Goal: Transaction & Acquisition: Obtain resource

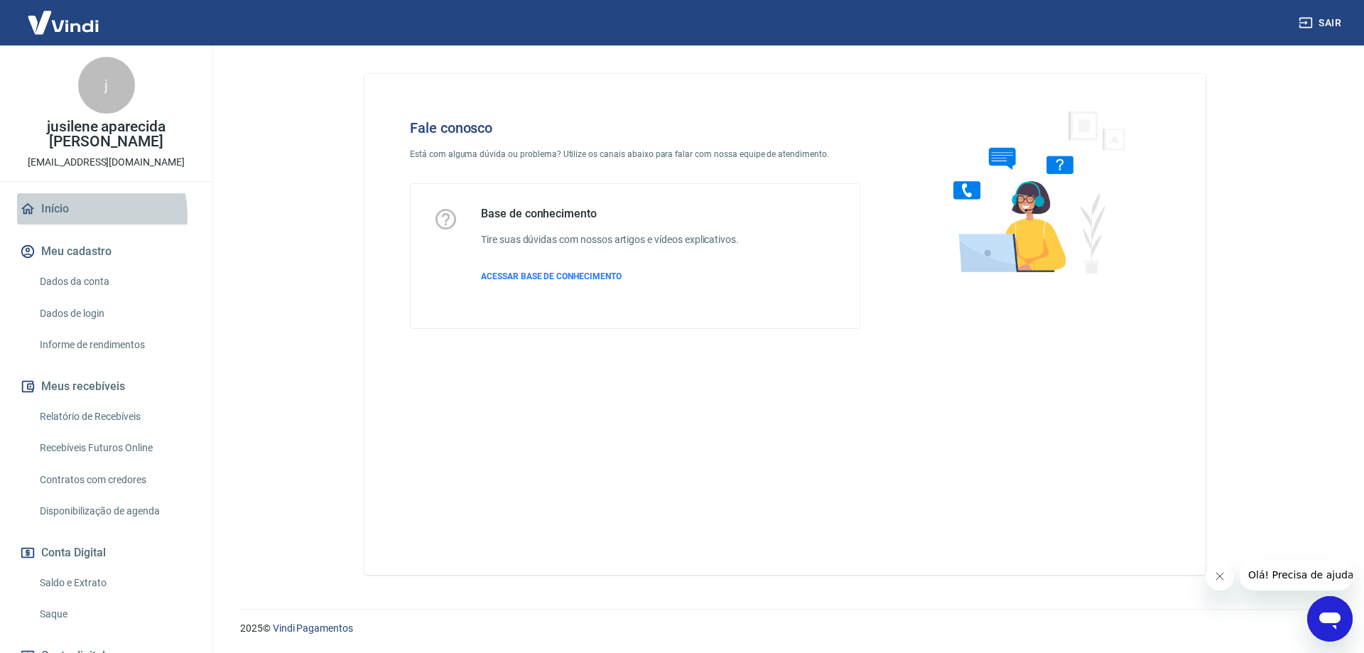
click at [80, 215] on link "Início" at bounding box center [106, 208] width 178 height 31
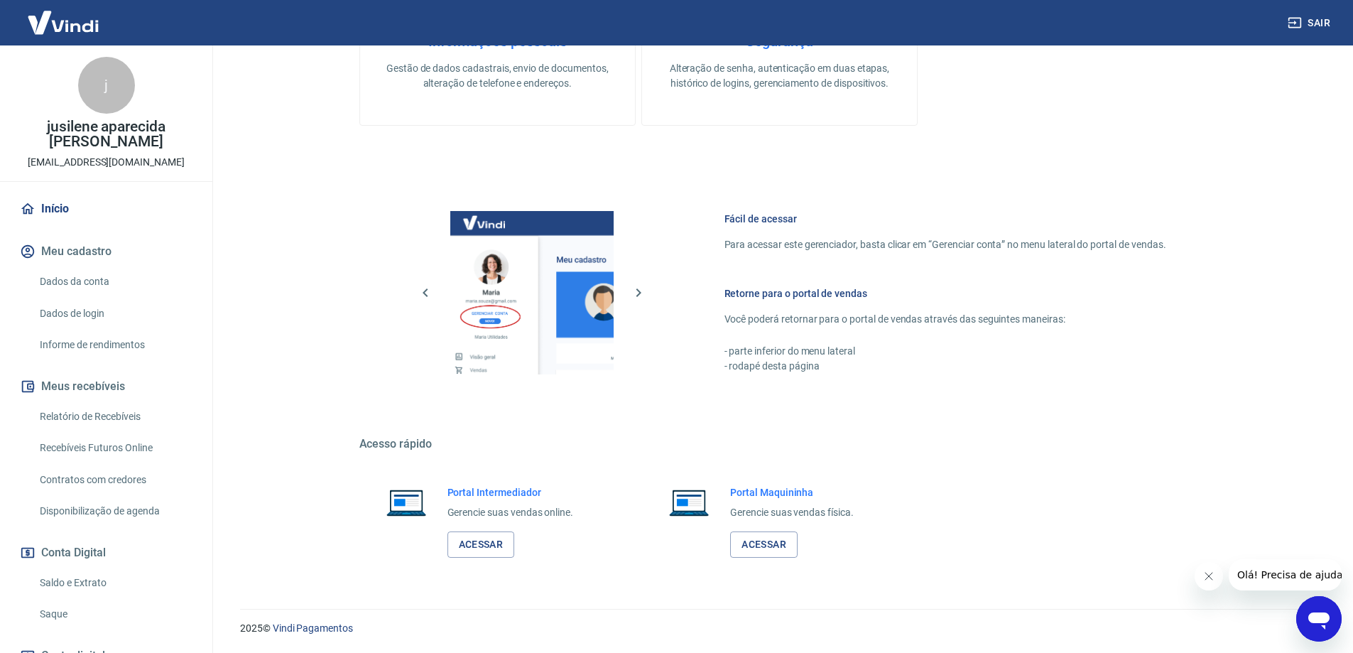
scroll to position [170, 0]
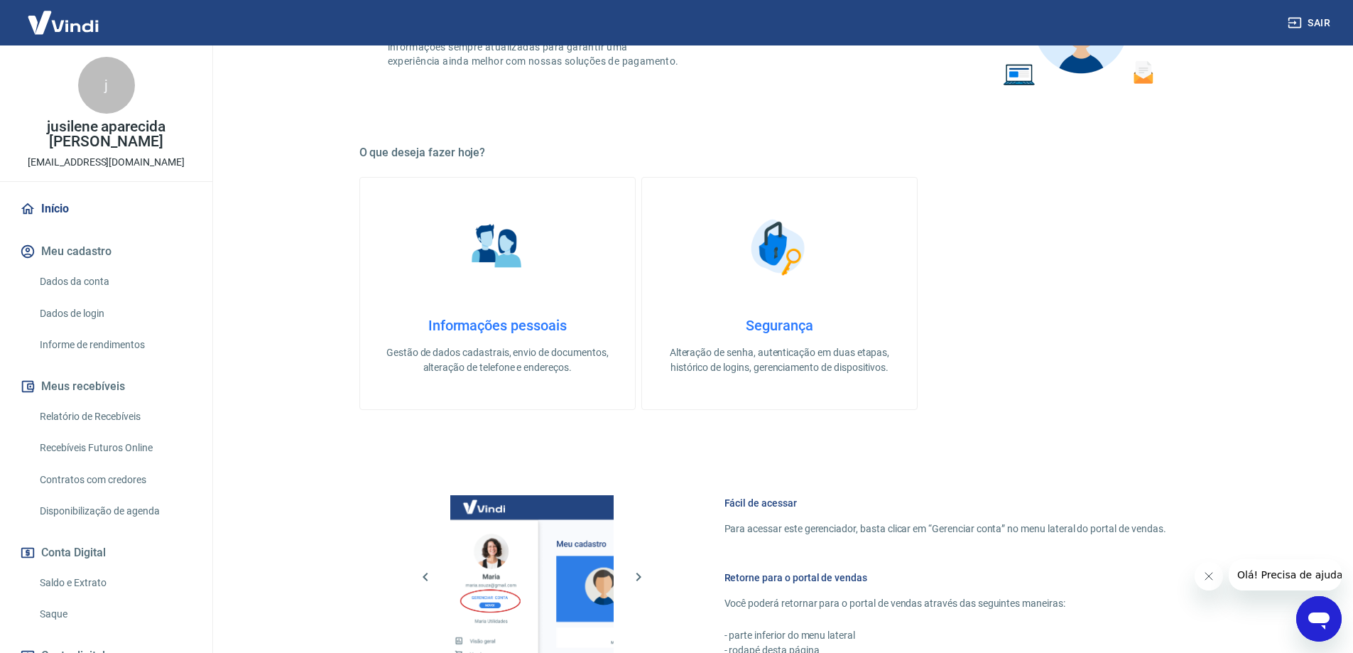
click at [117, 253] on button "Meu cadastro" at bounding box center [106, 251] width 178 height 31
click at [136, 344] on link "Informe de rendimentos" at bounding box center [114, 344] width 161 height 29
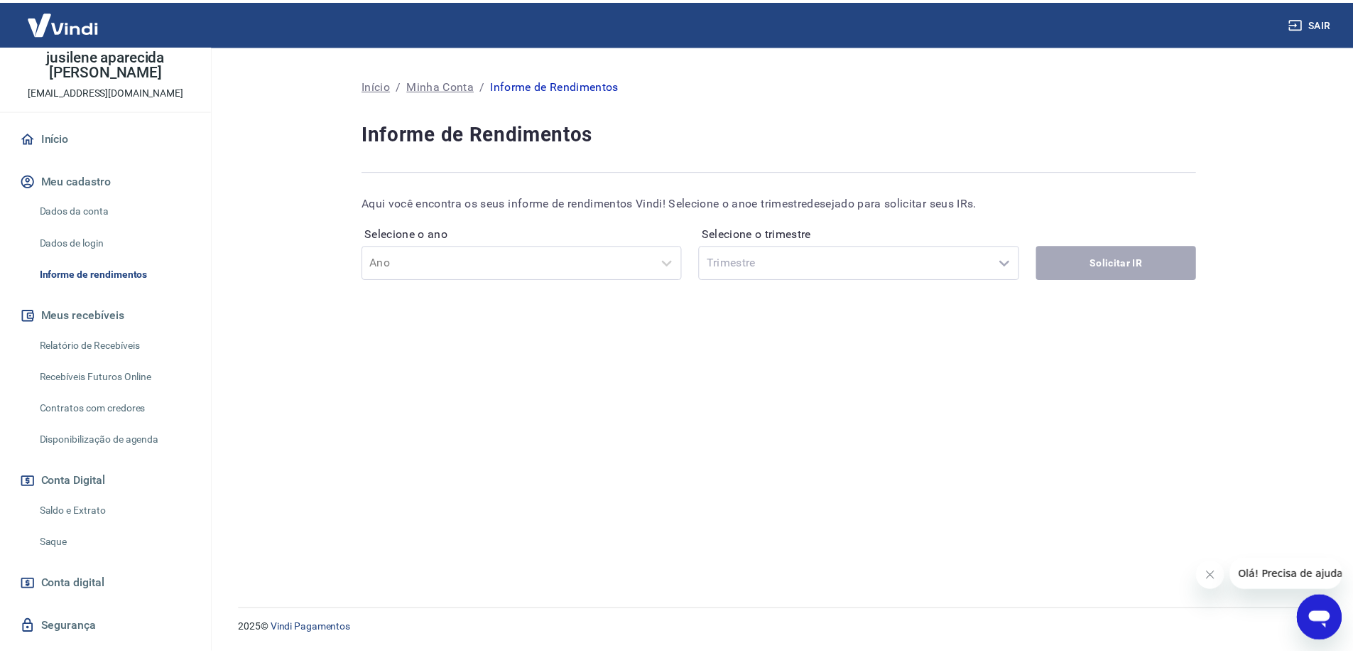
scroll to position [104, 0]
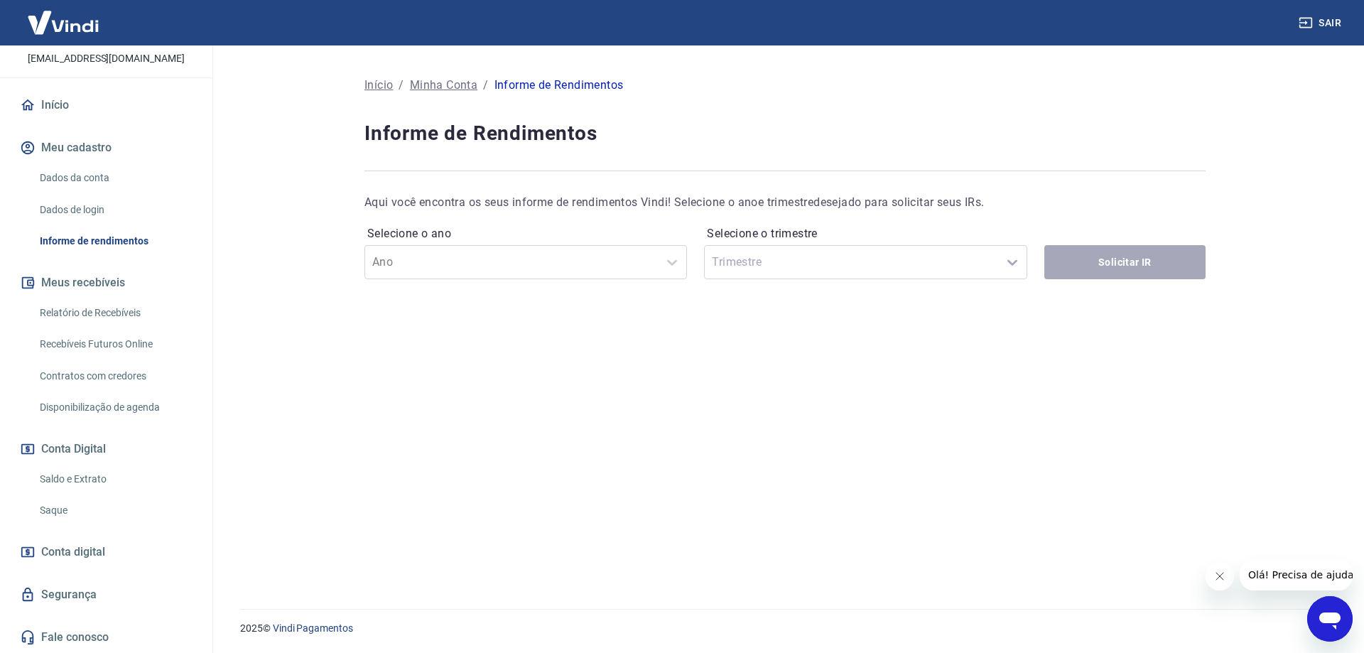
click at [86, 477] on link "Saldo e Extrato" at bounding box center [114, 478] width 161 height 29
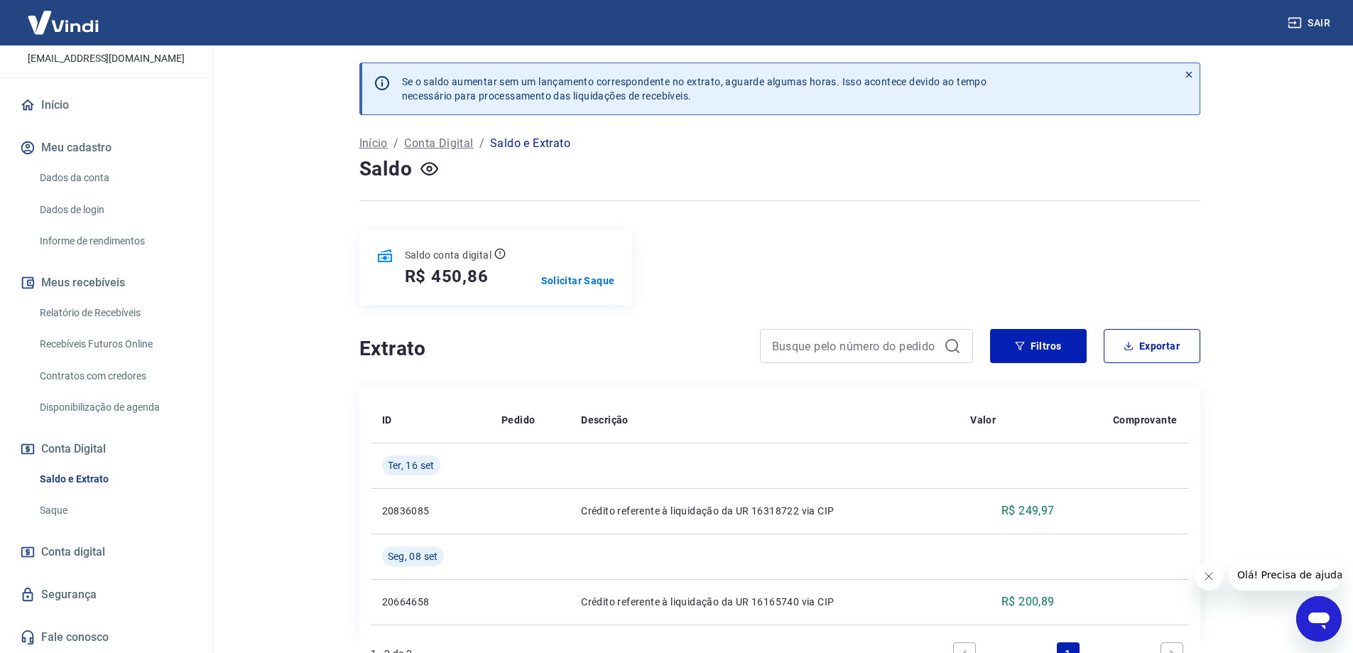
scroll to position [107, 0]
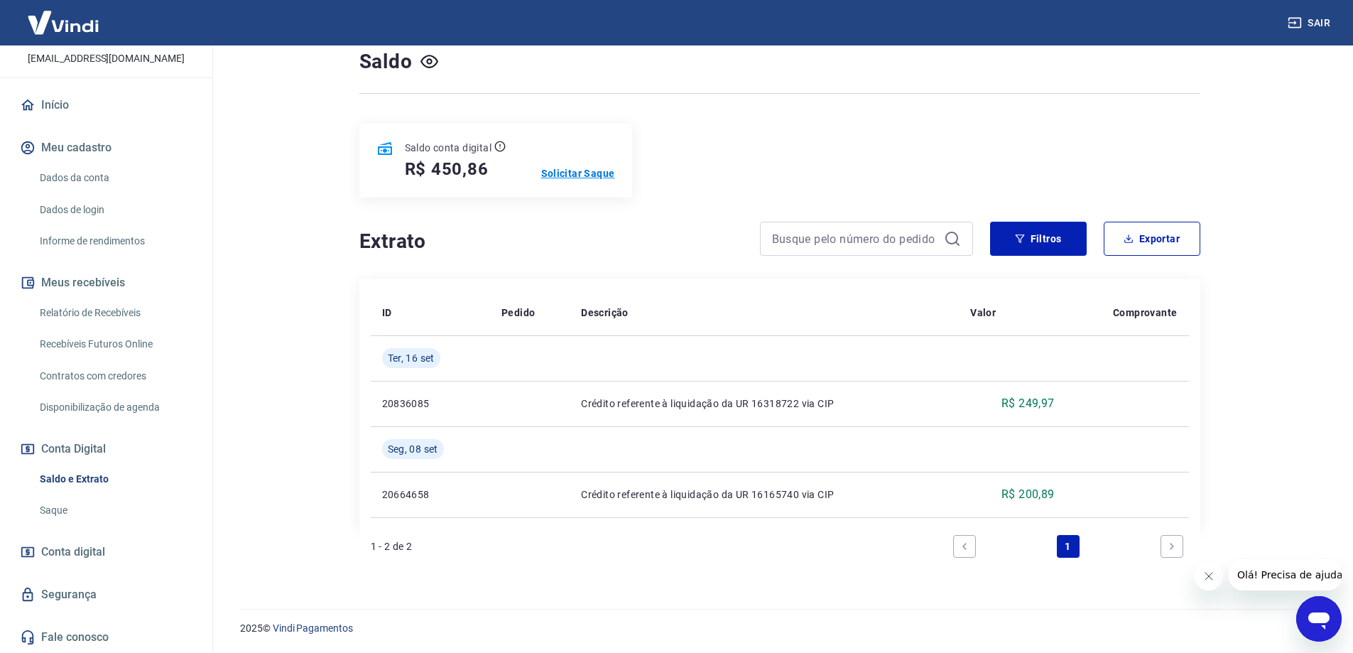
click at [577, 173] on p "Solicitar Saque" at bounding box center [578, 173] width 74 height 14
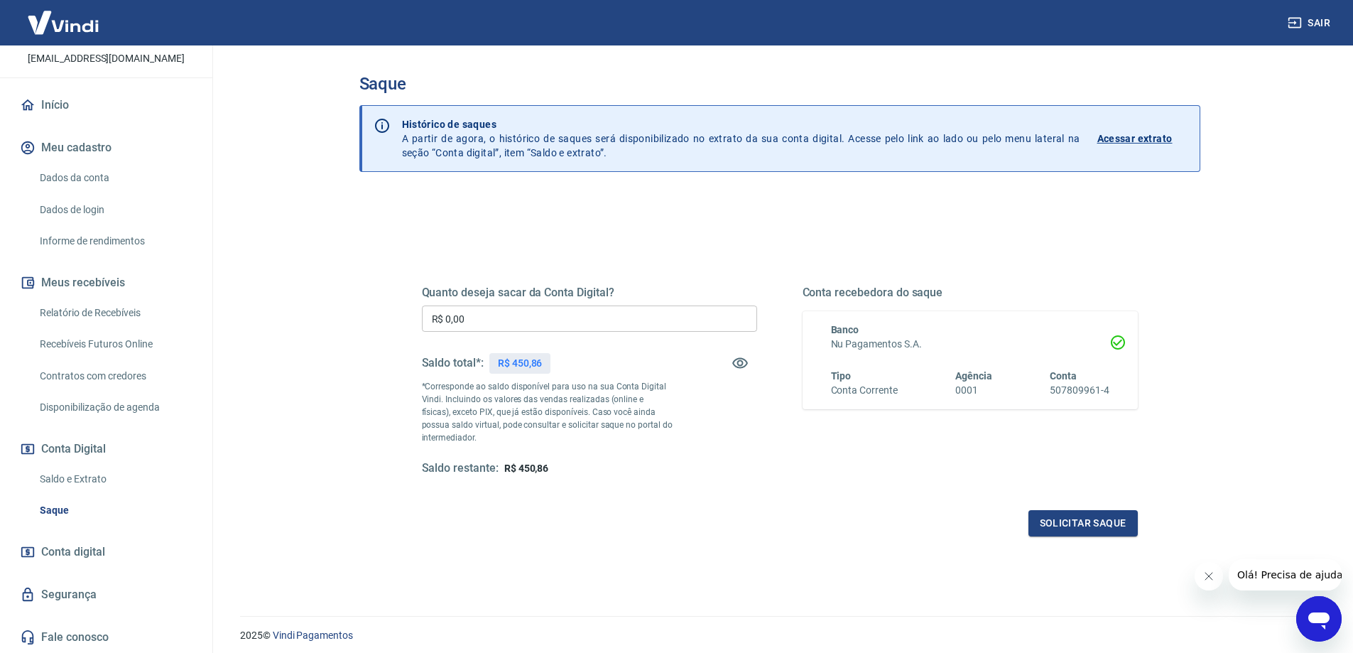
drag, startPoint x: 1080, startPoint y: 525, endPoint x: 1075, endPoint y: 460, distance: 65.5
click at [1075, 460] on div "Quanto deseja sacar da Conta Digital? R$ 0,00 ​ Saldo total*: R$ 450,86 *Corres…" at bounding box center [780, 393] width 716 height 285
click at [1119, 343] on icon at bounding box center [1118, 342] width 14 height 14
click at [109, 177] on link "Dados da conta" at bounding box center [114, 177] width 161 height 29
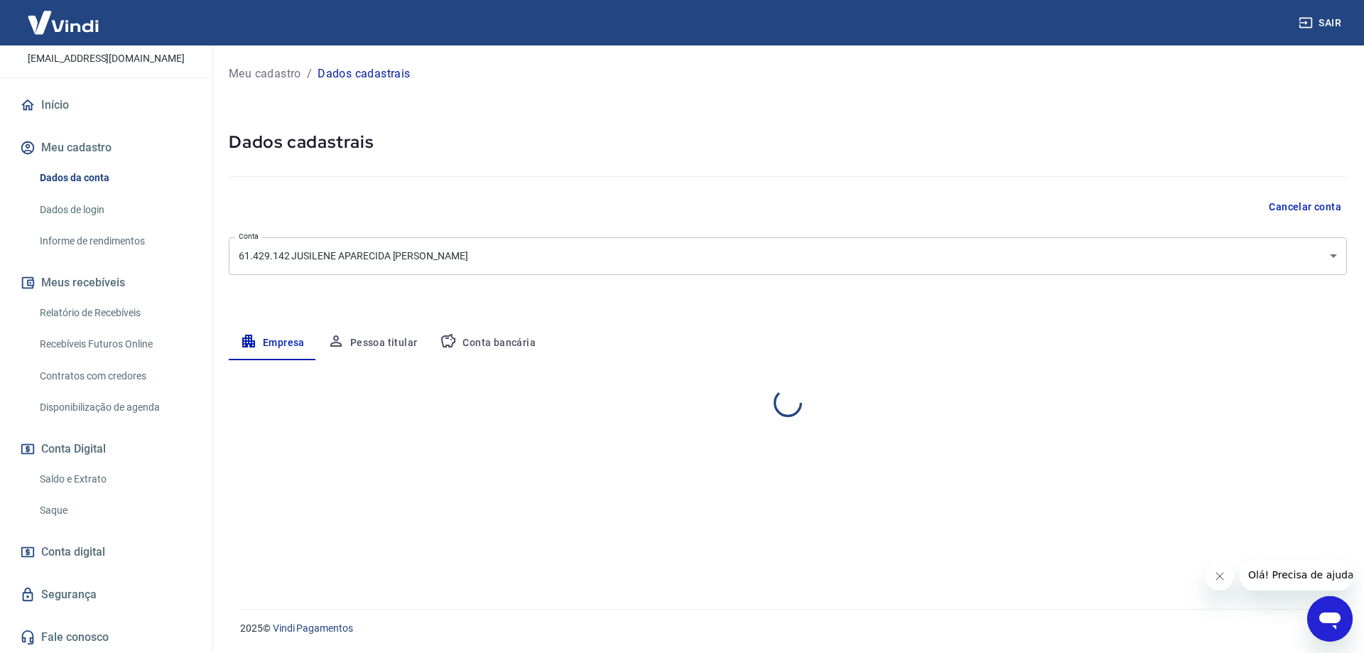
select select "MT"
select select "business"
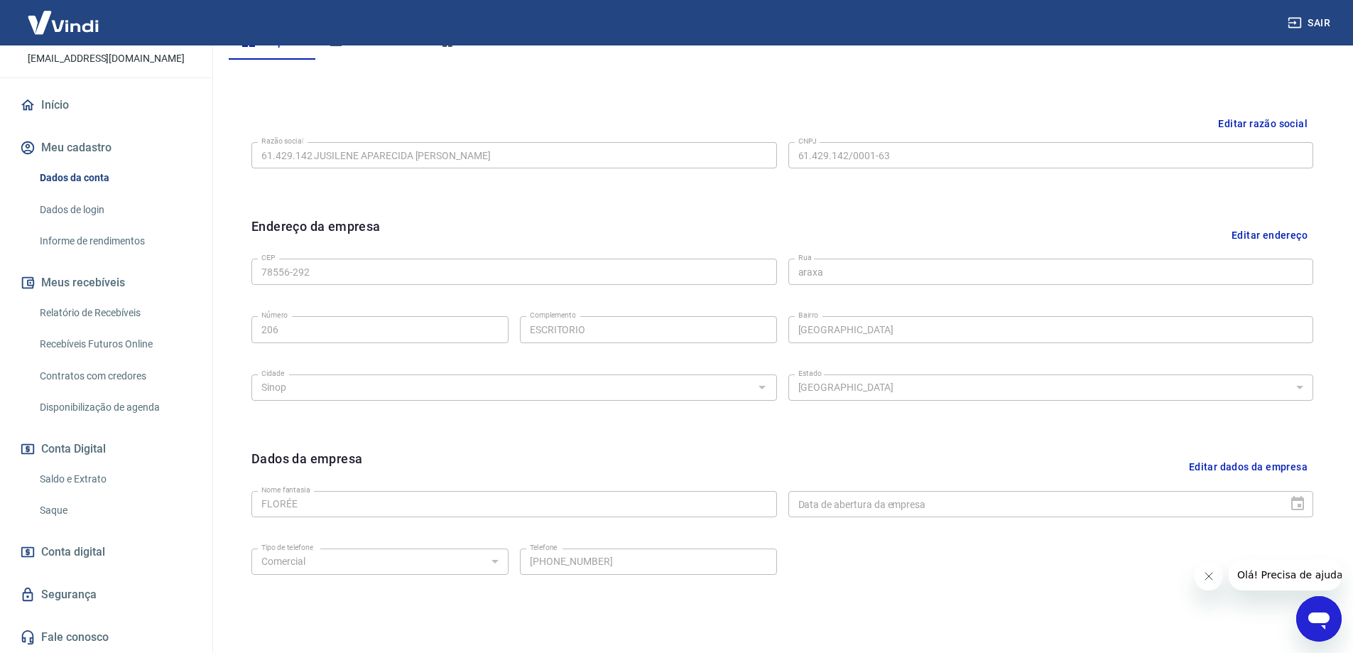
scroll to position [229, 0]
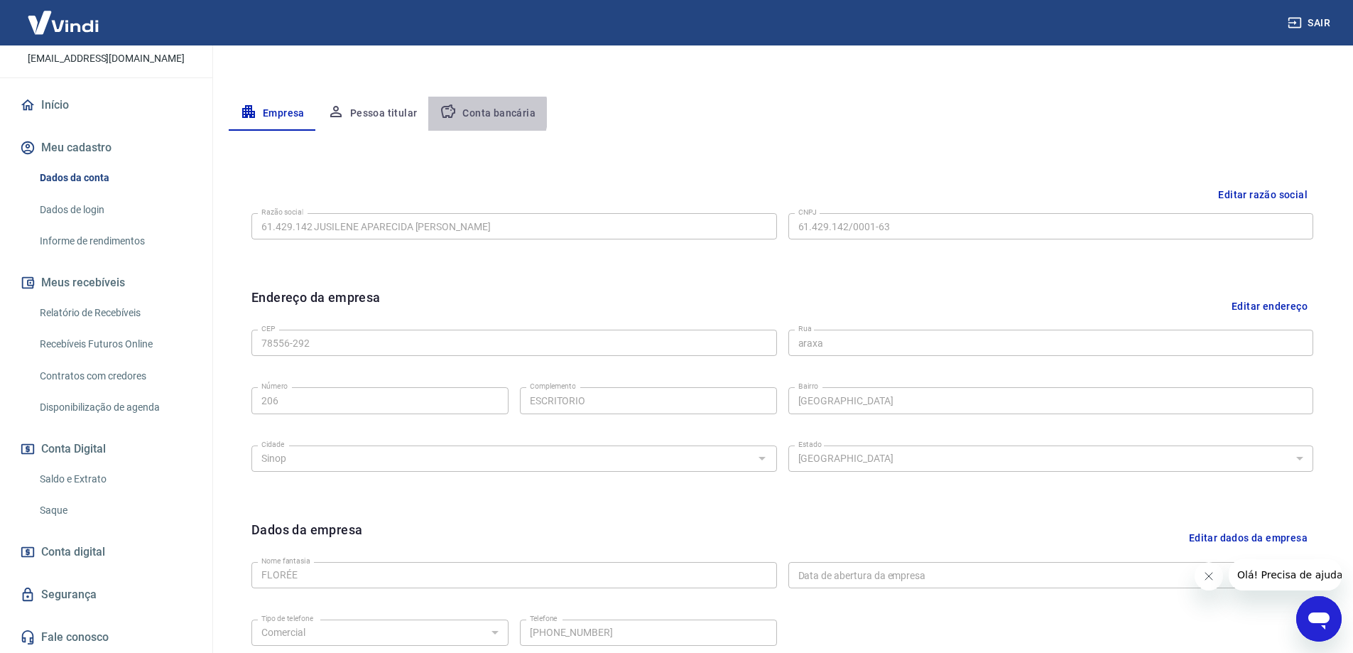
click at [474, 114] on button "Conta bancária" at bounding box center [487, 114] width 119 height 34
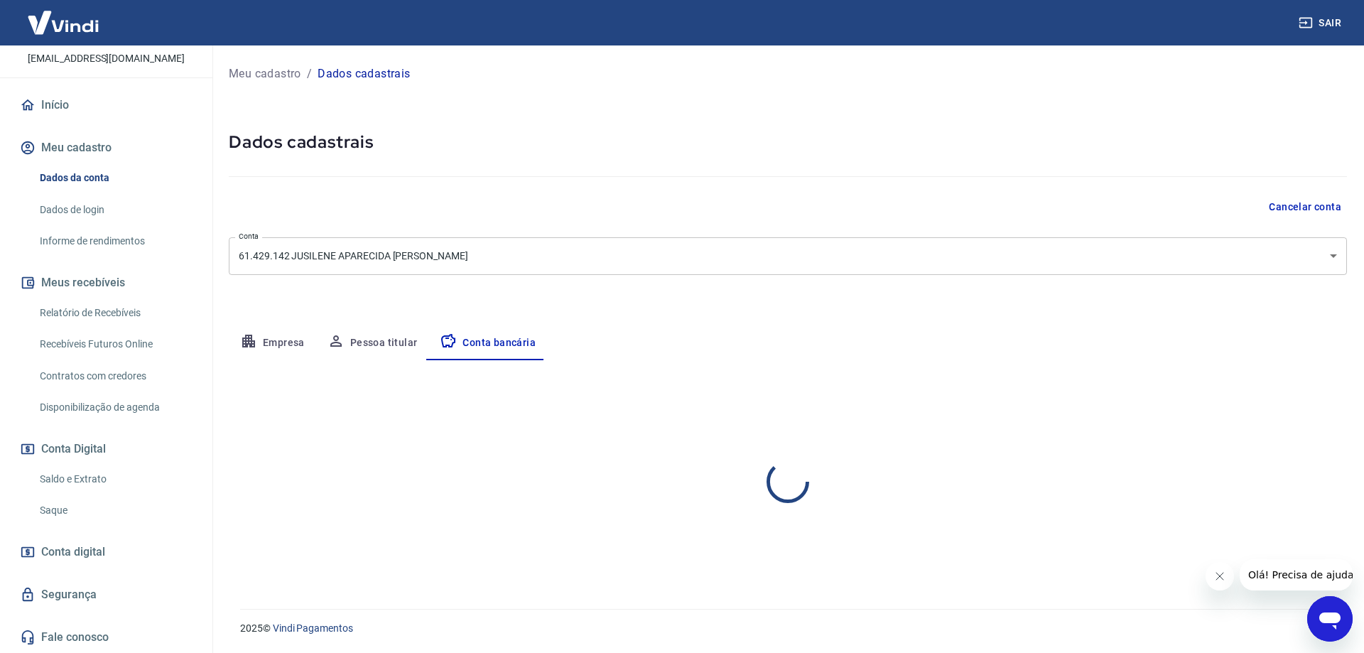
select select "1"
click at [98, 470] on link "Saldo e Extrato" at bounding box center [114, 478] width 161 height 29
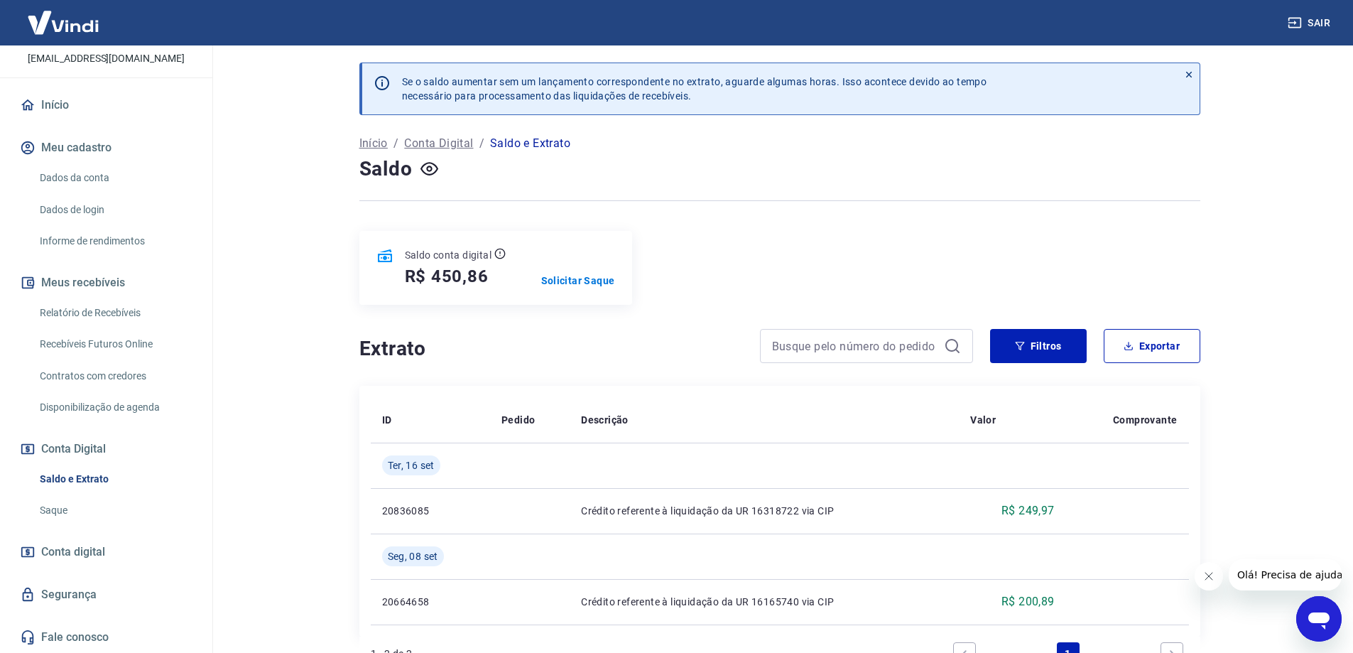
click at [75, 503] on link "Saque" at bounding box center [114, 510] width 161 height 29
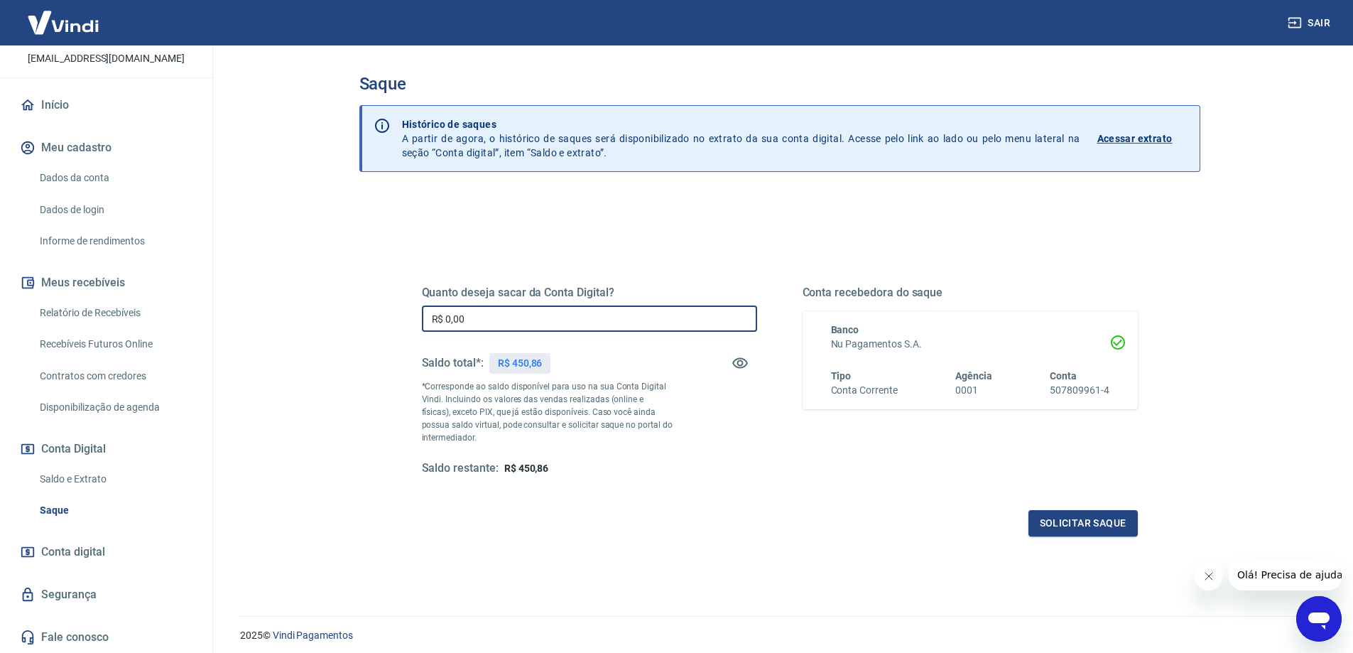
click at [510, 321] on input "R$ 0,00" at bounding box center [589, 318] width 335 height 26
type input "R$ 450,86"
click at [787, 513] on div "Solicitar saque" at bounding box center [780, 523] width 716 height 26
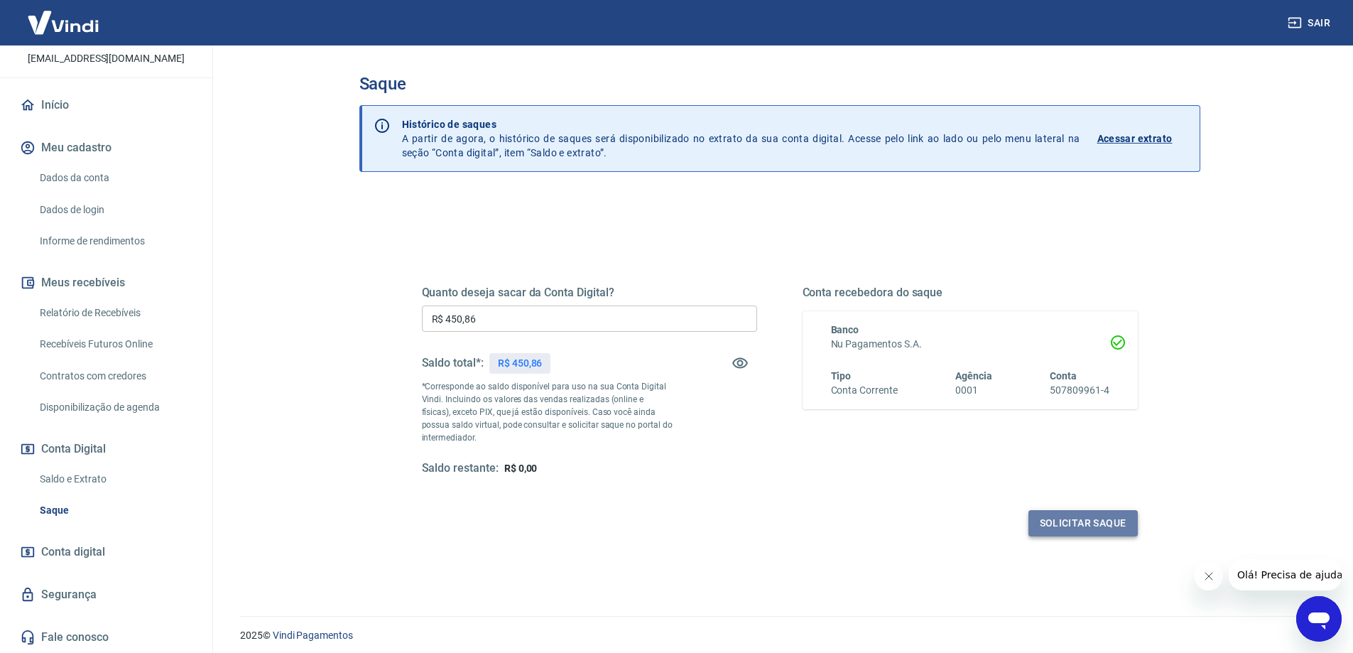
click at [1075, 526] on button "Solicitar saque" at bounding box center [1082, 523] width 109 height 26
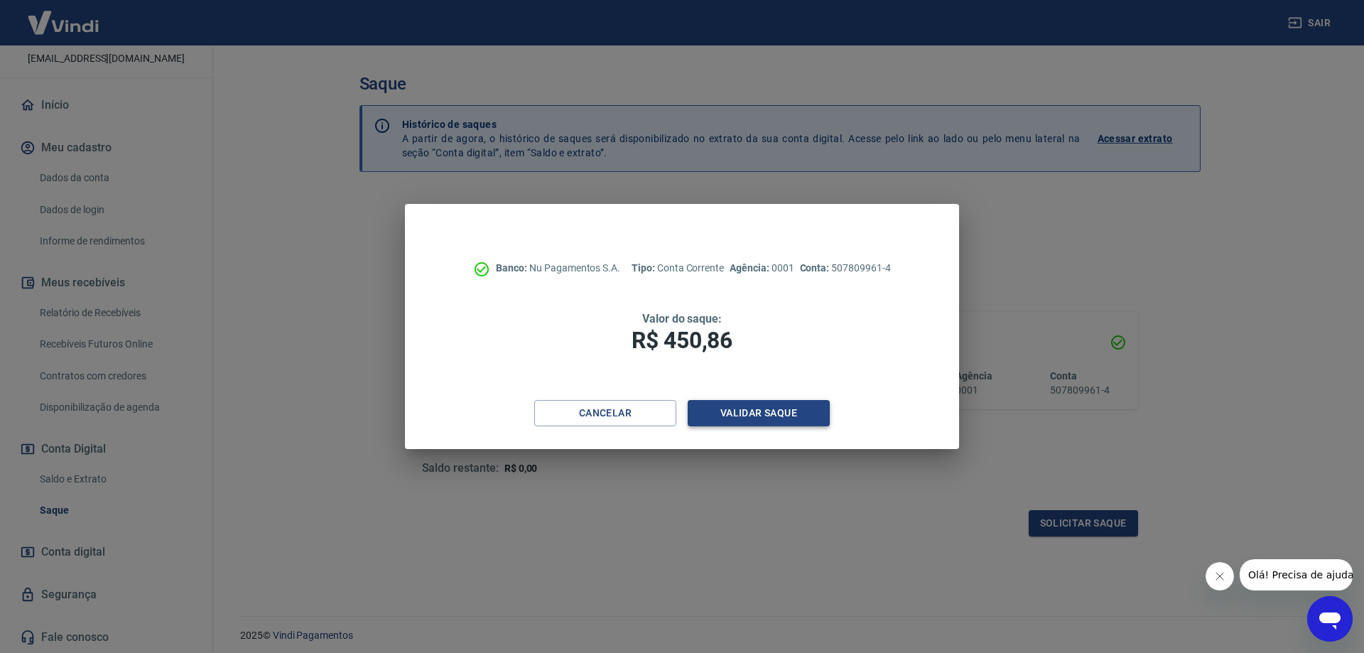
click at [770, 411] on button "Validar saque" at bounding box center [759, 413] width 142 height 26
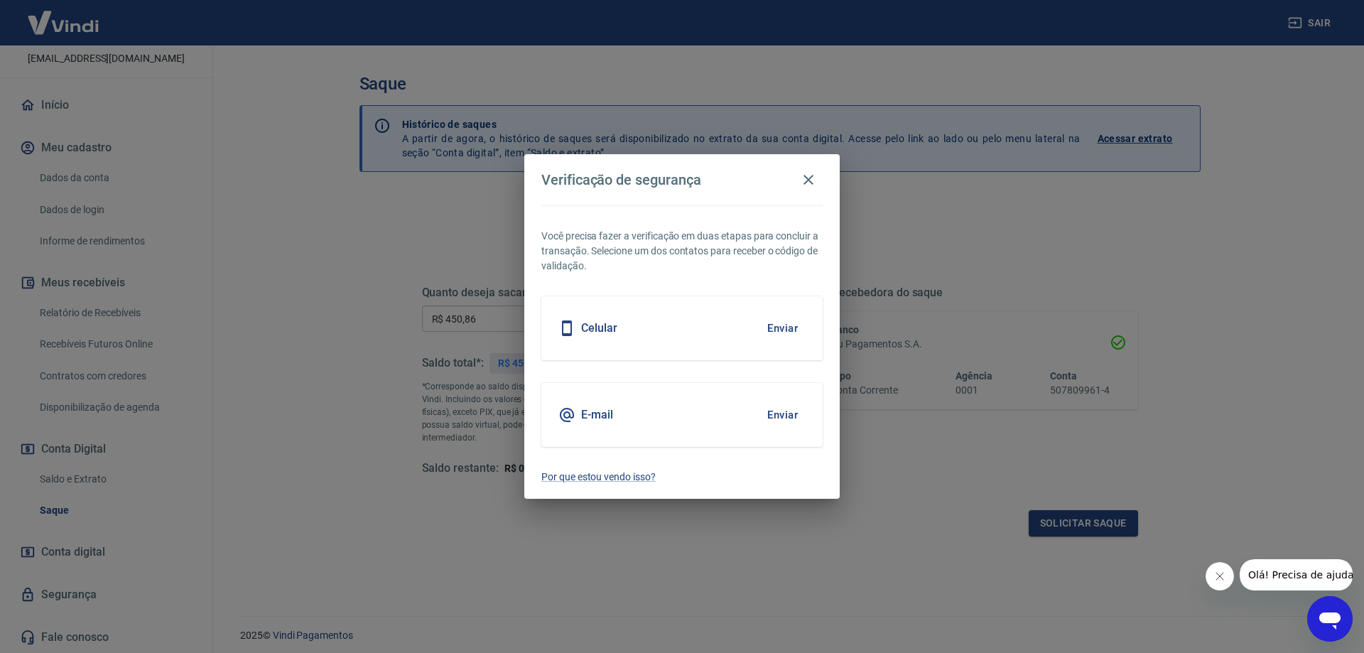
click at [658, 342] on div "Celular Enviar" at bounding box center [681, 328] width 281 height 64
click at [776, 332] on button "Enviar" at bounding box center [782, 328] width 46 height 30
click at [787, 321] on button "Enviar" at bounding box center [782, 328] width 46 height 30
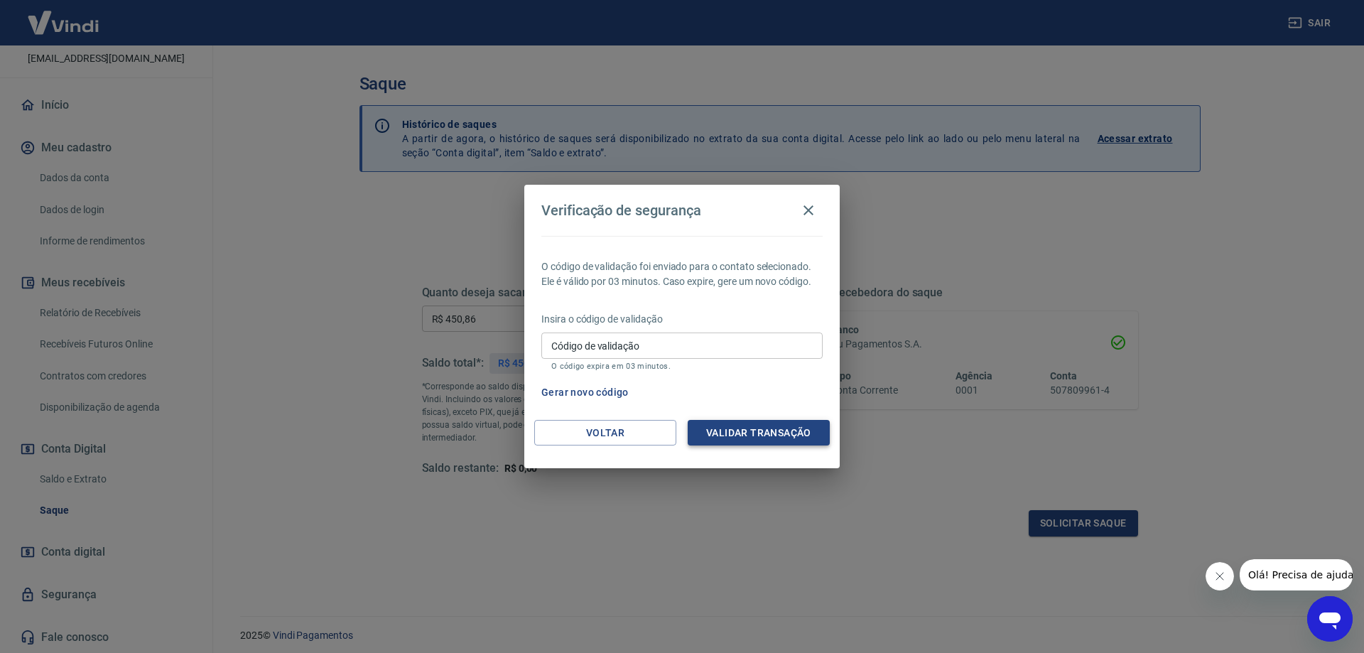
click at [759, 430] on button "Validar transação" at bounding box center [759, 433] width 142 height 26
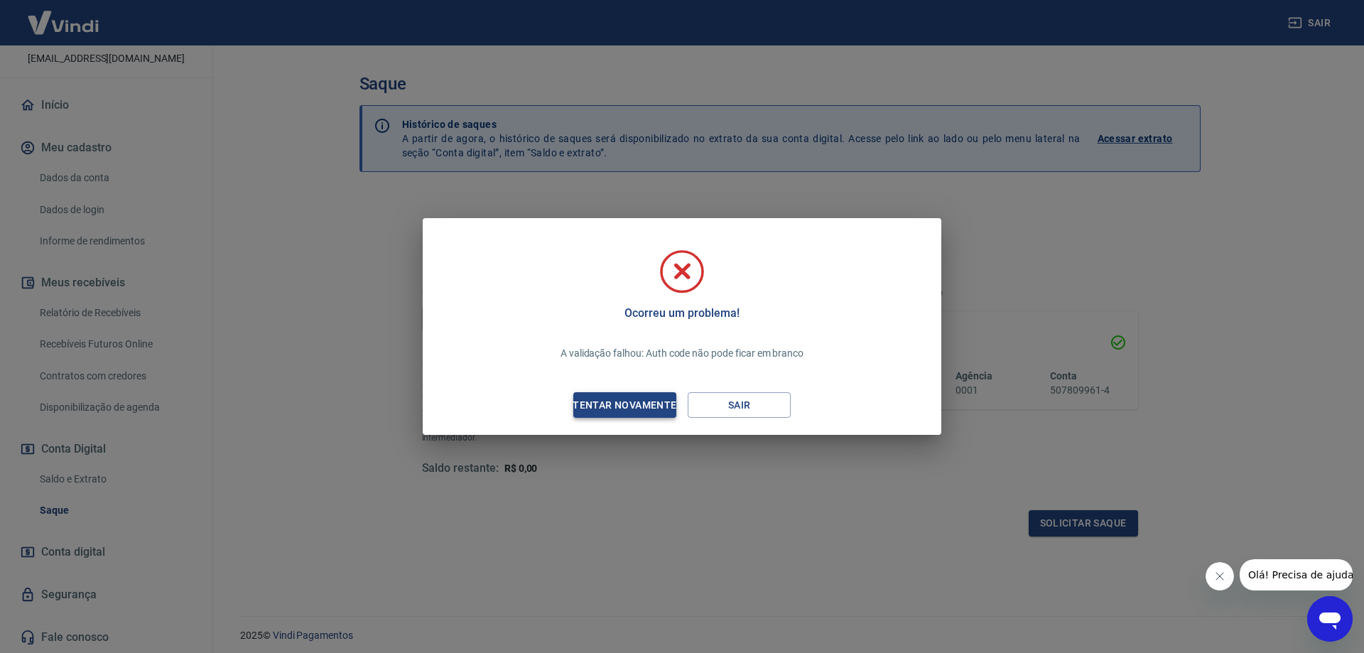
click at [655, 406] on div "Tentar novamente" at bounding box center [624, 405] width 138 height 18
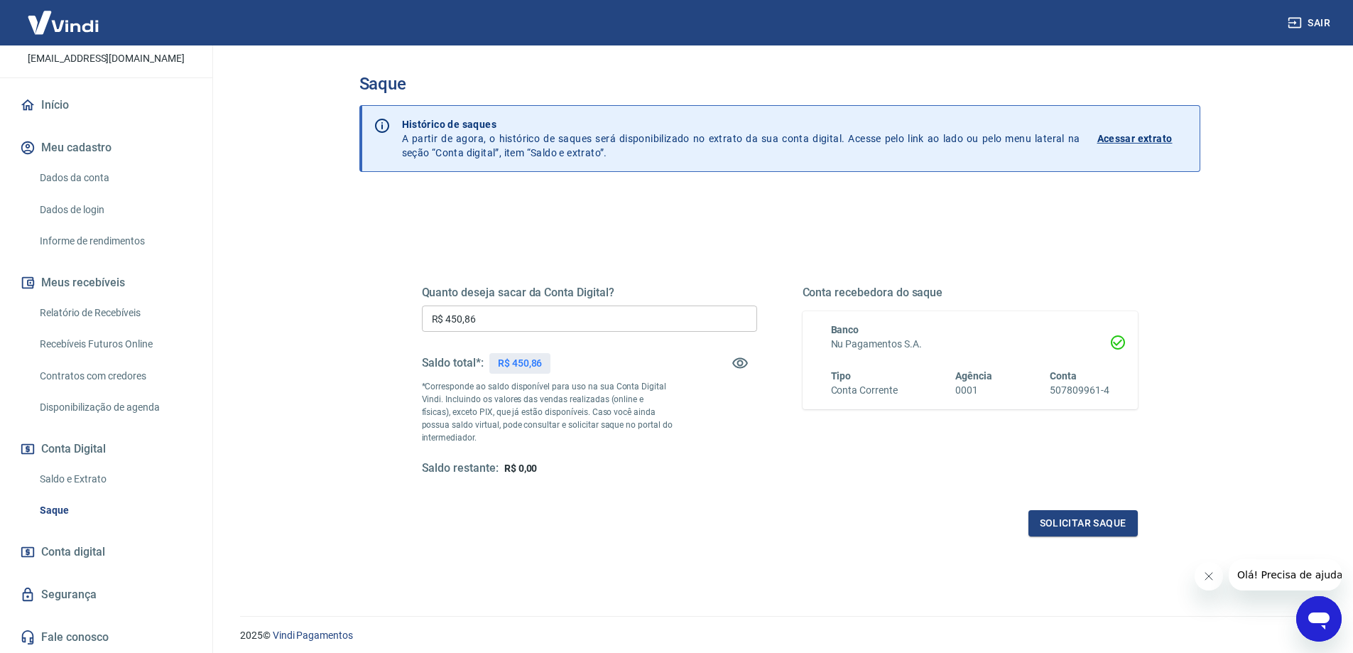
click at [1280, 121] on main "Saque Histórico de saques A partir de agora, o histórico de saques será disponi…" at bounding box center [779, 348] width 1147 height 607
click at [1313, 169] on main "Saque Histórico de saques A partir de agora, o histórico de saques será disponi…" at bounding box center [779, 348] width 1147 height 607
click at [1060, 527] on button "Solicitar saque" at bounding box center [1082, 523] width 109 height 26
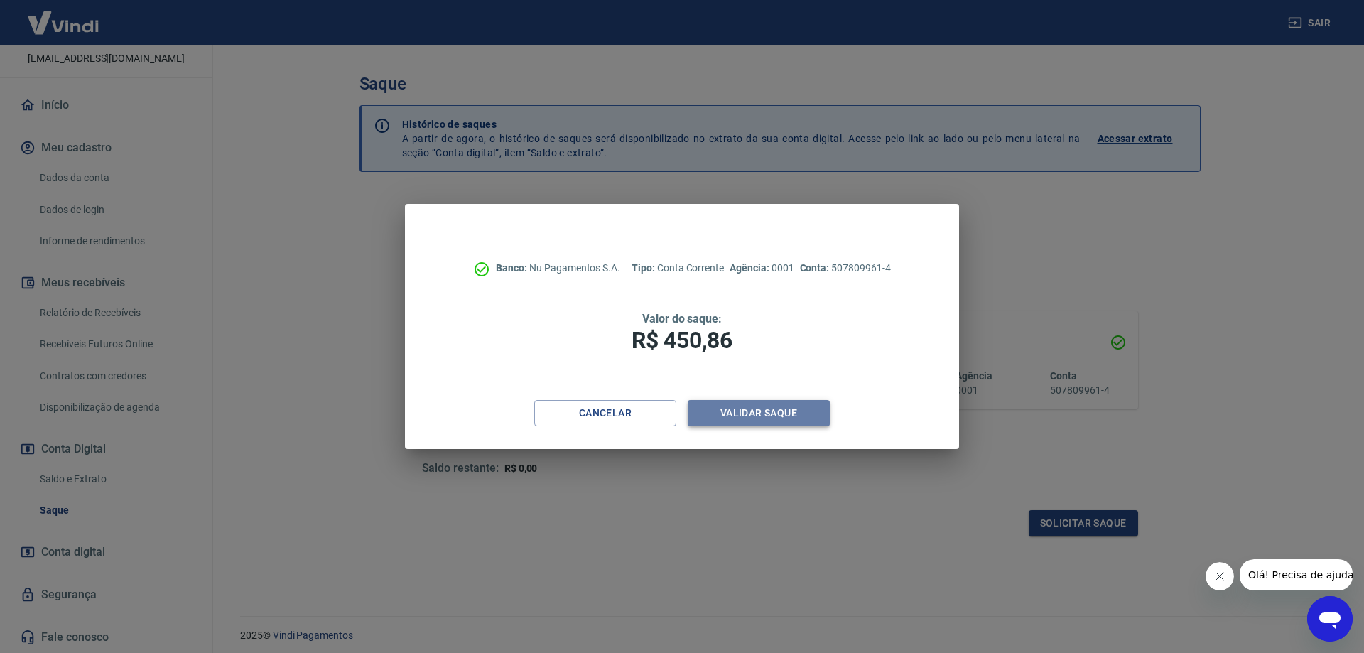
click at [728, 410] on button "Validar saque" at bounding box center [759, 413] width 142 height 26
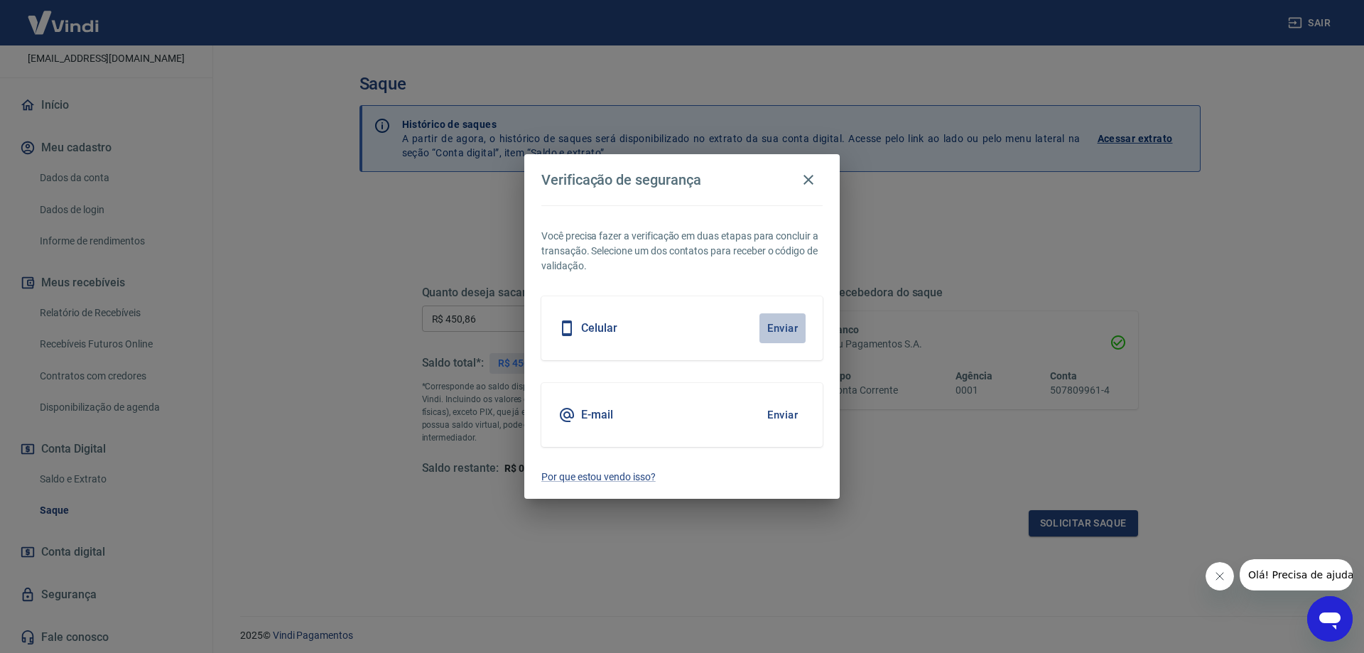
click at [777, 333] on button "Enviar" at bounding box center [782, 328] width 46 height 30
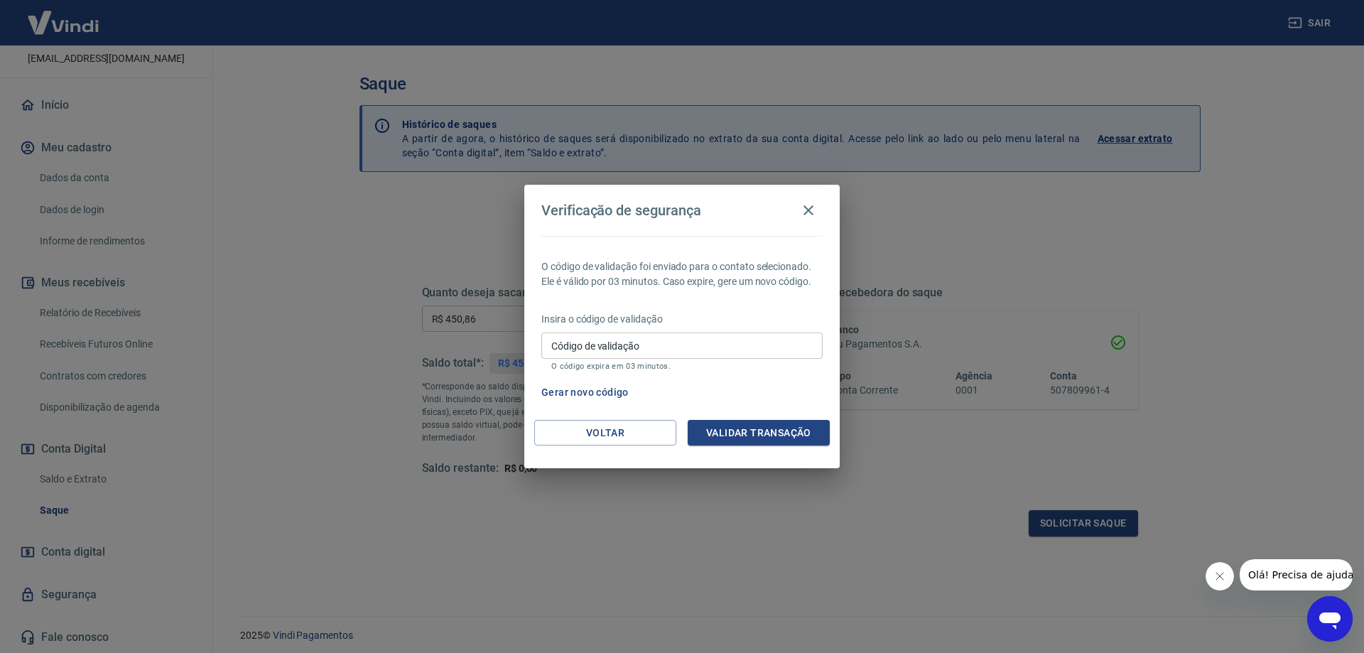
click at [606, 386] on button "Gerar novo código" at bounding box center [585, 392] width 99 height 26
click at [797, 219] on button "button" at bounding box center [808, 210] width 28 height 28
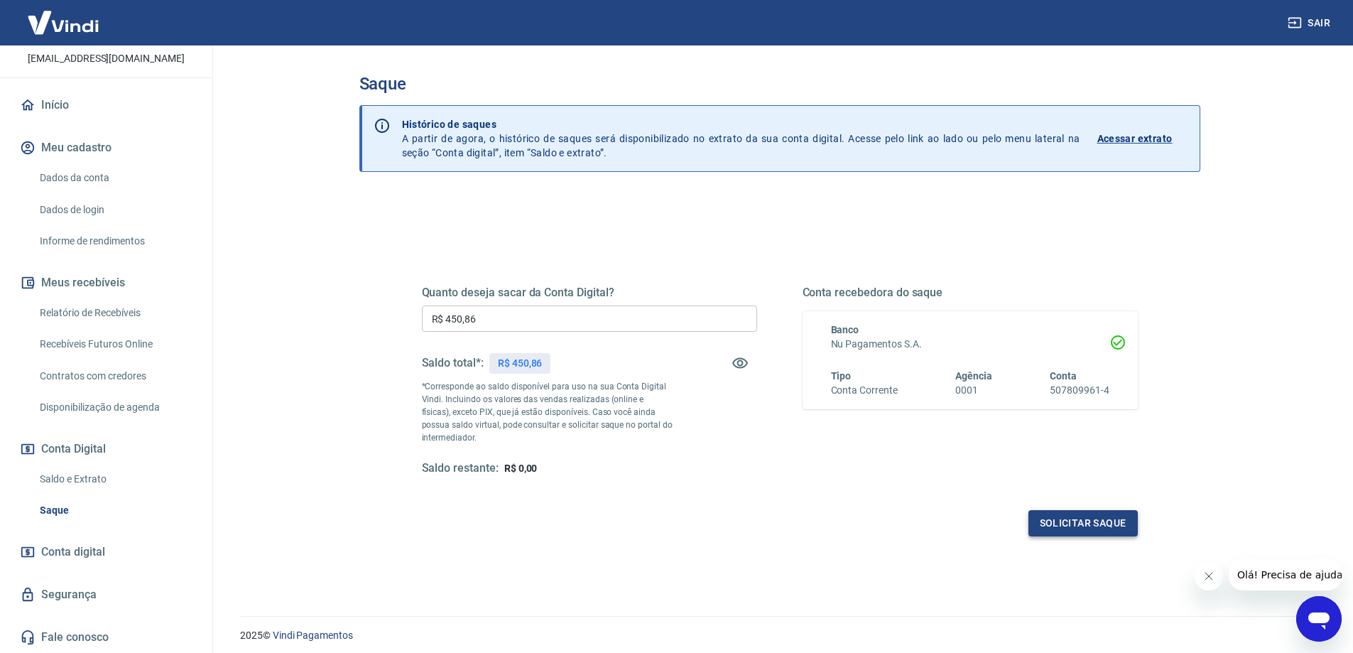
click at [1059, 531] on button "Solicitar saque" at bounding box center [1082, 523] width 109 height 26
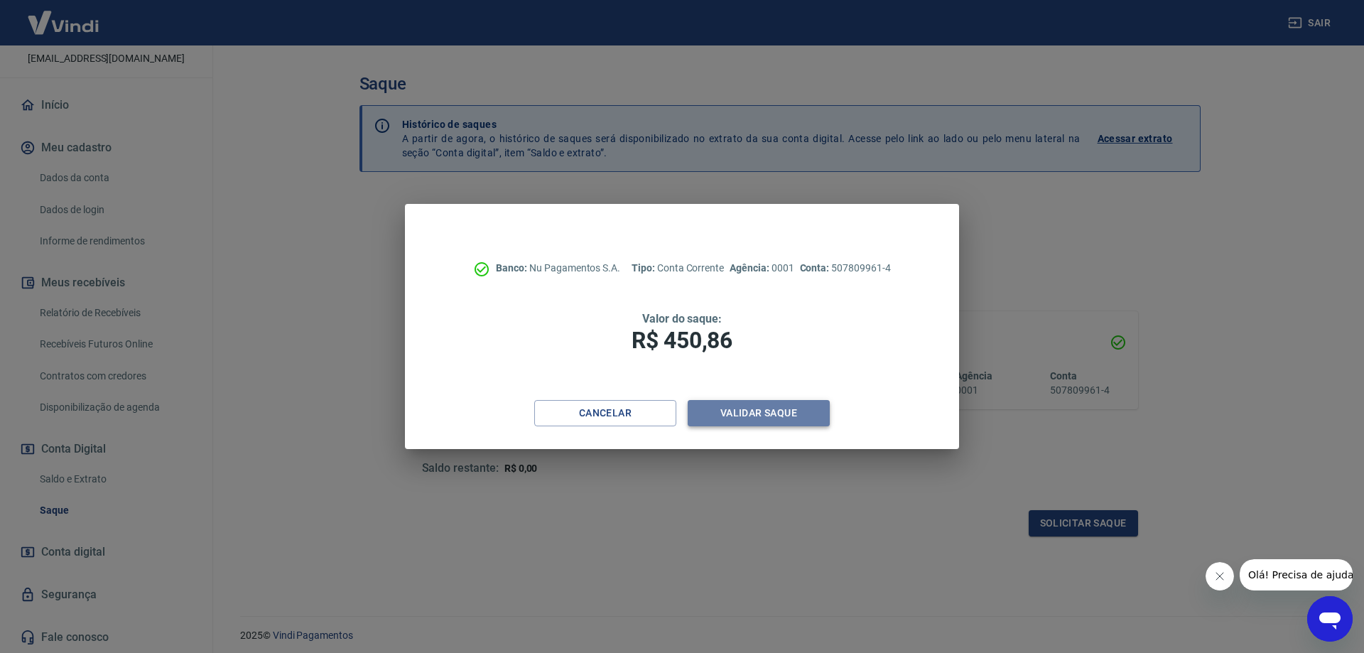
click at [772, 415] on button "Validar saque" at bounding box center [759, 413] width 142 height 26
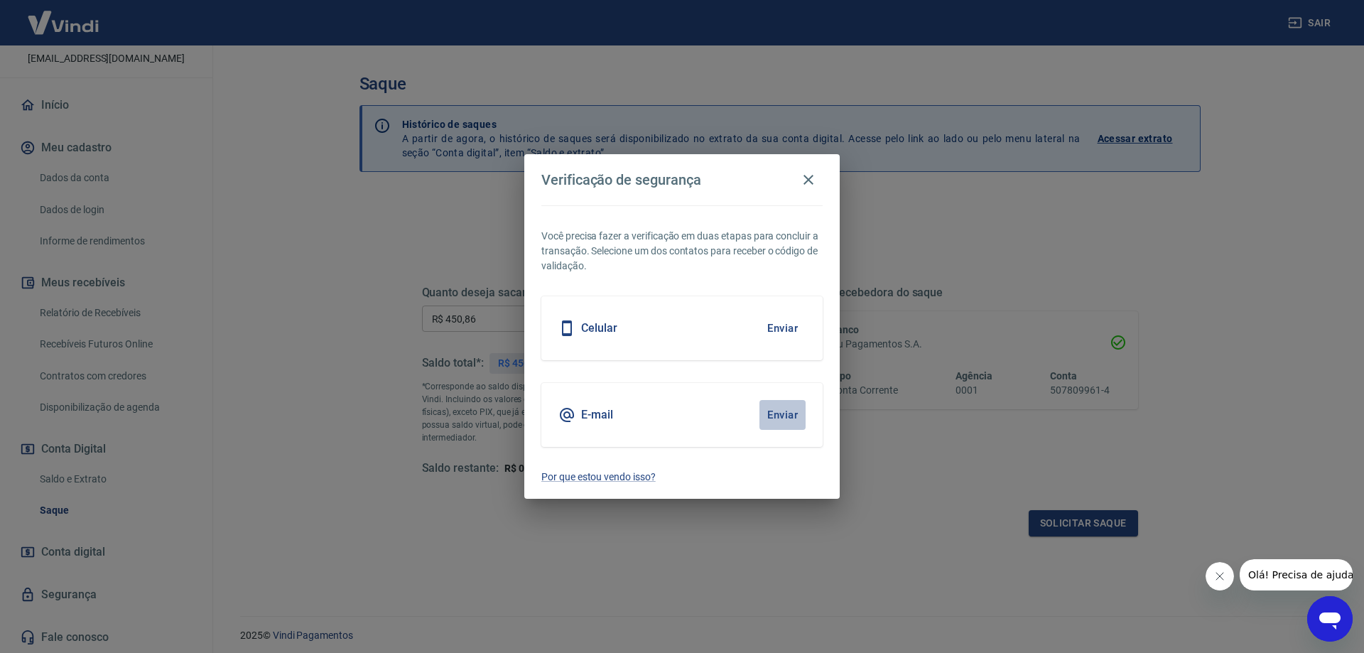
click at [801, 420] on button "Enviar" at bounding box center [782, 415] width 46 height 30
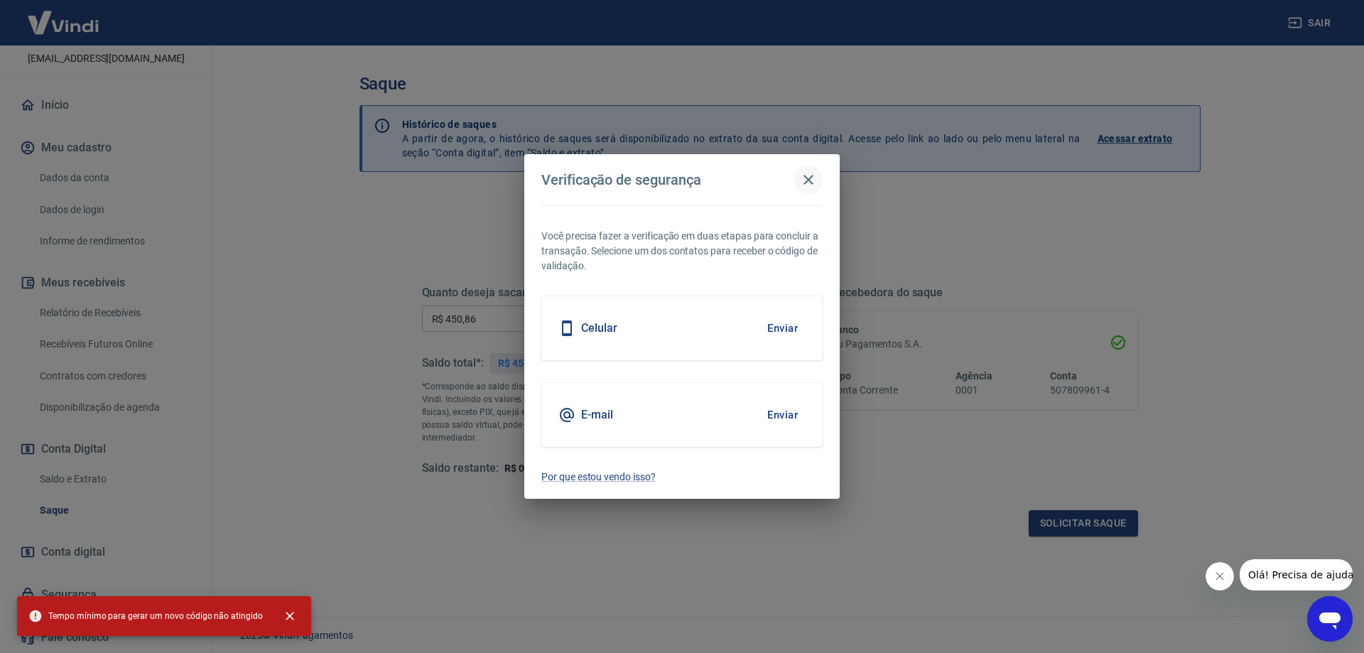
click at [804, 180] on icon "button" at bounding box center [808, 179] width 17 height 17
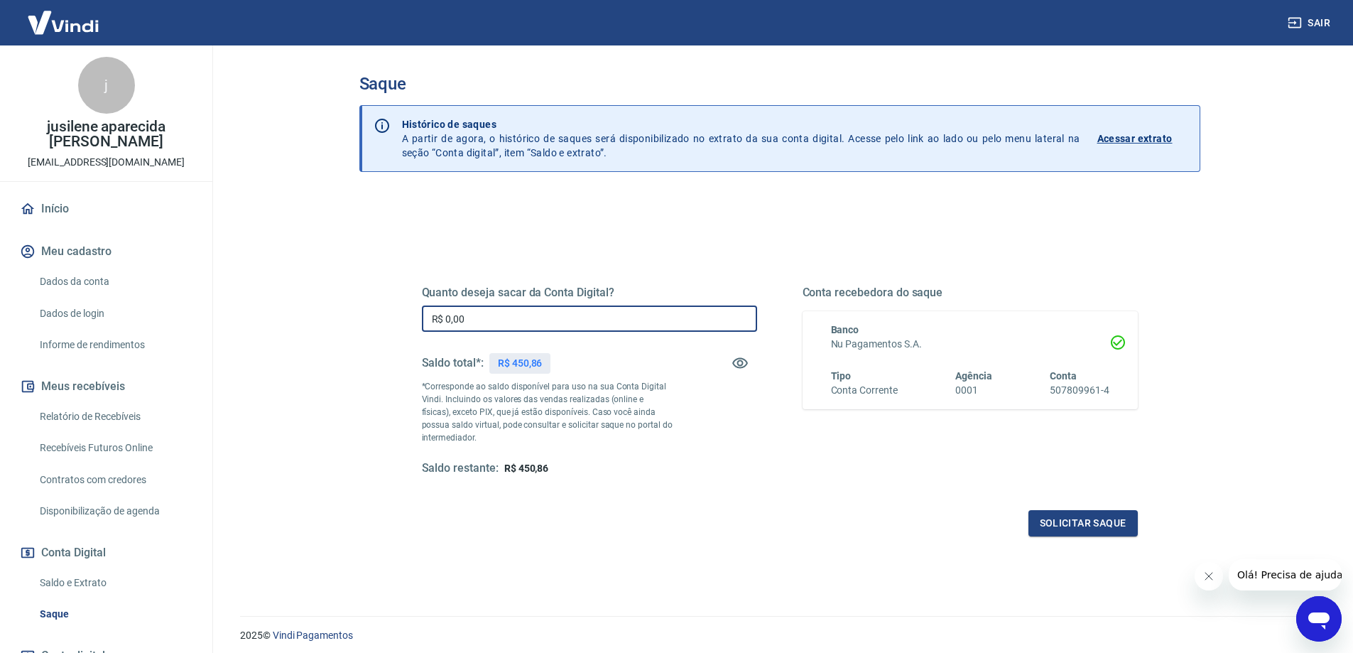
drag, startPoint x: 545, startPoint y: 327, endPoint x: 401, endPoint y: 310, distance: 146.0
click at [401, 310] on div "Quanto deseja sacar da Conta Digital? R$ 0,00 ​ Saldo total*: R$ 450,86 *Corres…" at bounding box center [780, 388] width 784 height 330
type input "R$ 450,00"
click at [1045, 524] on button "Solicitar saque" at bounding box center [1082, 523] width 109 height 26
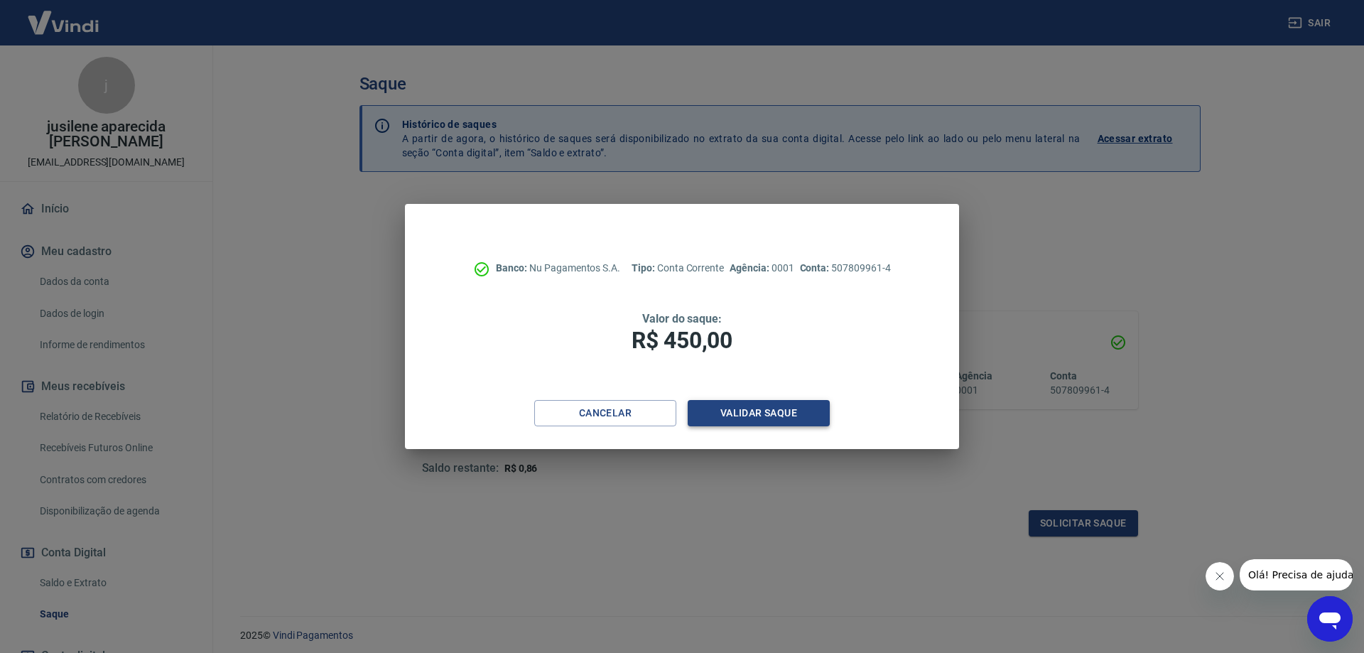
click at [776, 421] on button "Validar saque" at bounding box center [759, 413] width 142 height 26
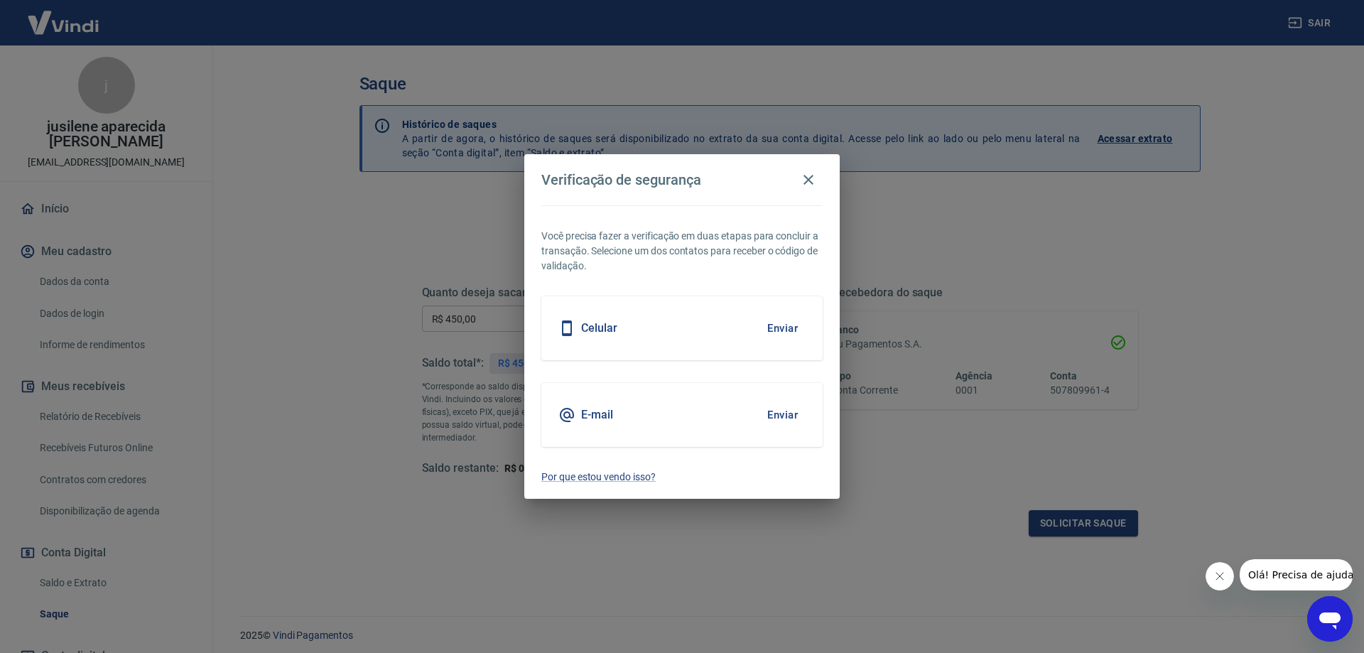
click at [786, 417] on button "Enviar" at bounding box center [782, 415] width 46 height 30
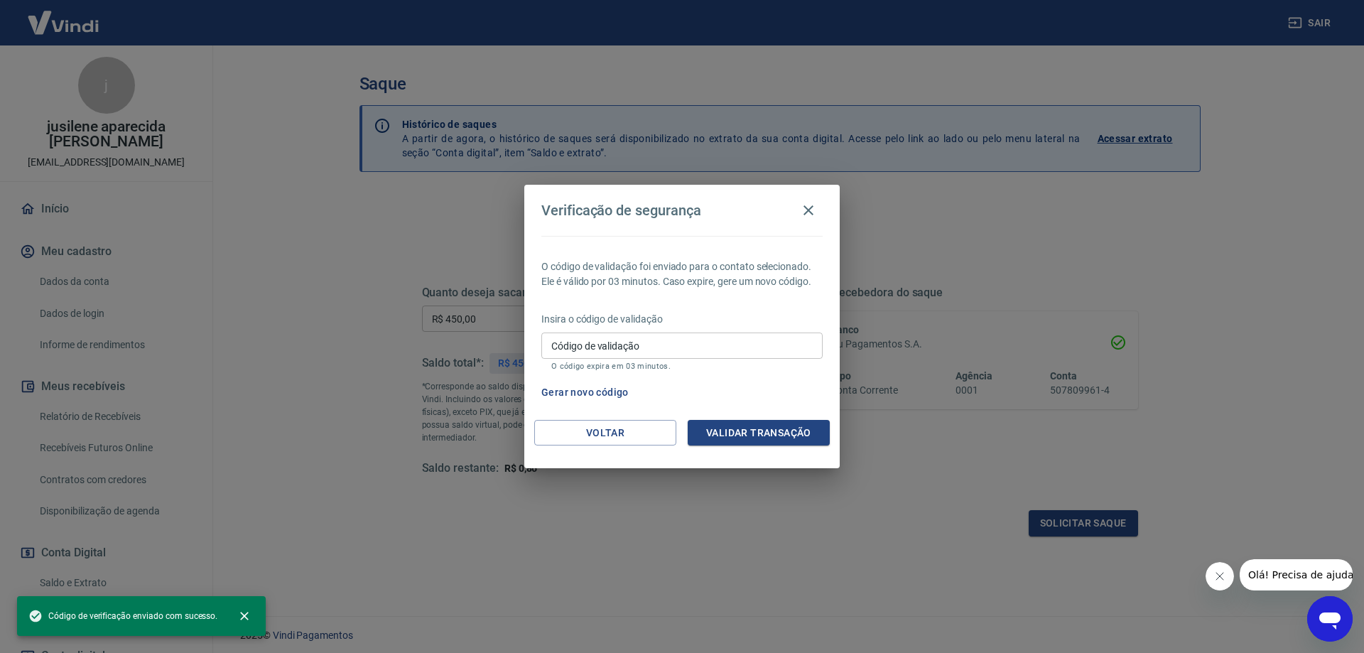
click at [647, 340] on input "Código de validação" at bounding box center [681, 345] width 281 height 26
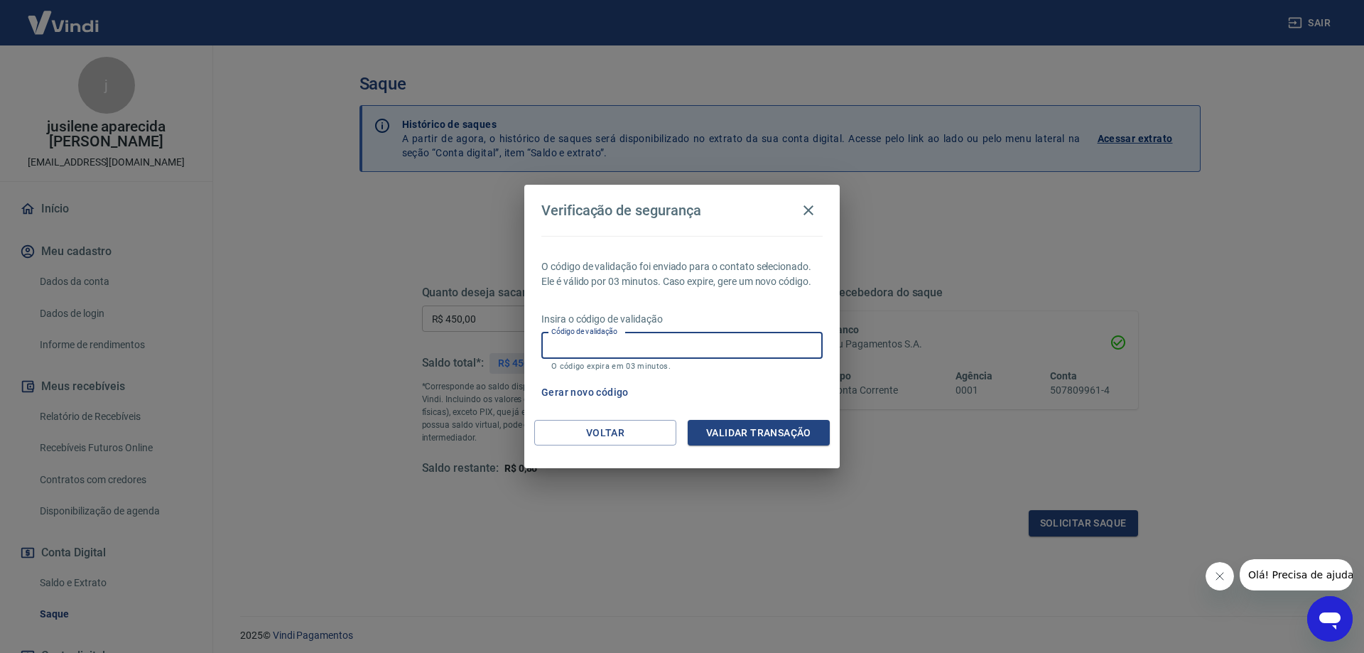
paste input "732562"
type input "732562"
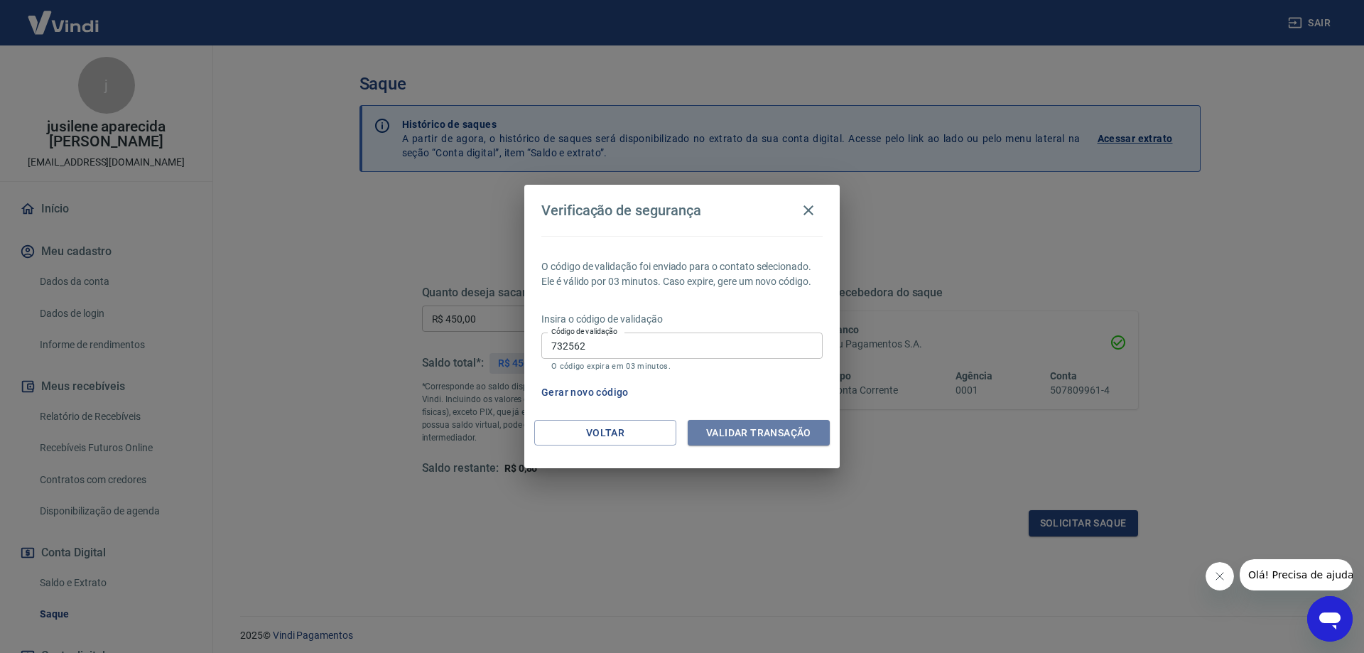
click at [722, 429] on button "Validar transação" at bounding box center [759, 433] width 142 height 26
